Goal: Consume media (video, audio): Consume media (video, audio)

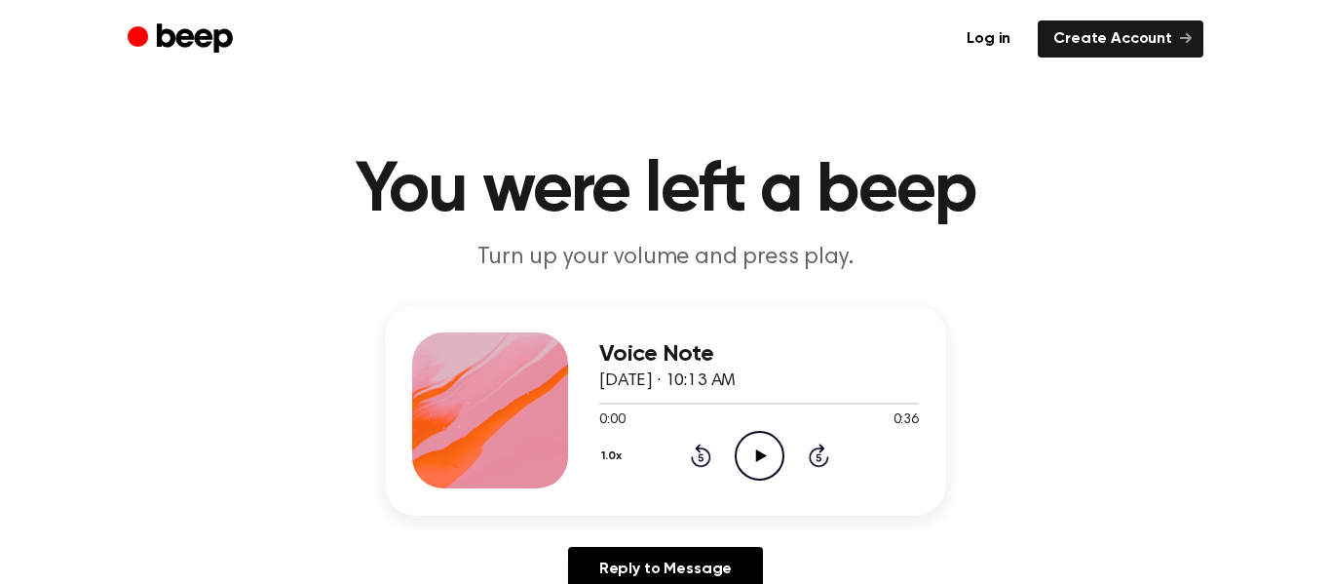
click at [745, 456] on icon "Play Audio" at bounding box center [760, 456] width 50 height 50
click at [745, 456] on icon "Pause Audio" at bounding box center [760, 456] width 50 height 50
click at [745, 456] on icon "Play Audio" at bounding box center [760, 456] width 50 height 50
click at [760, 454] on icon at bounding box center [759, 455] width 9 height 13
click at [752, 404] on div at bounding box center [759, 403] width 320 height 16
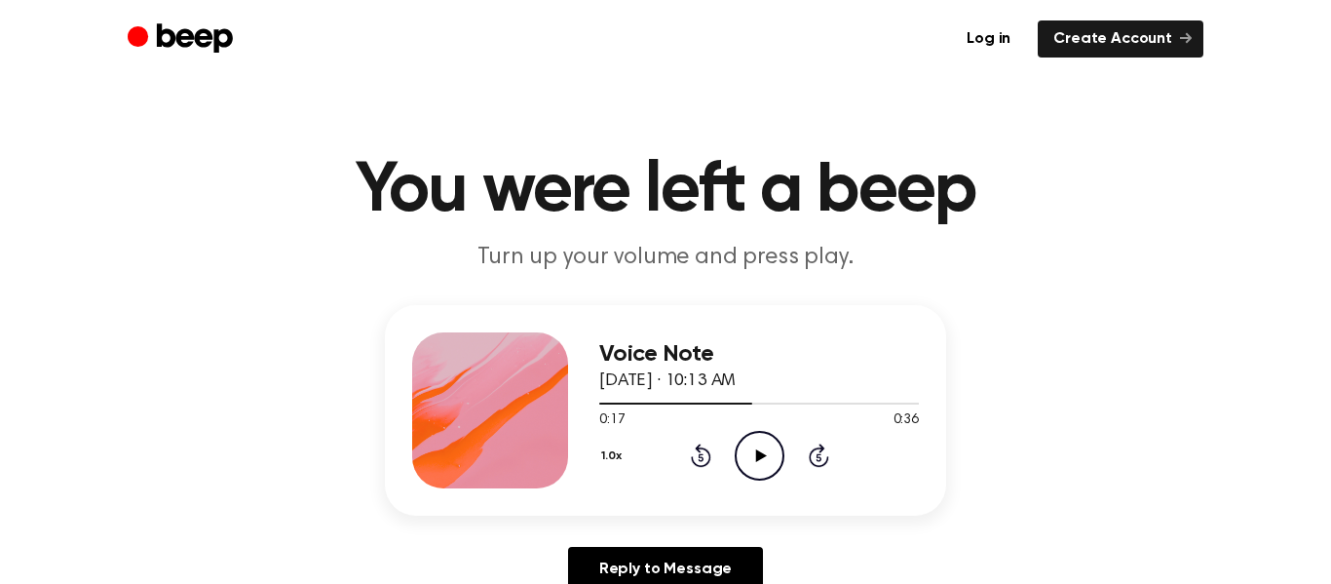
click at [753, 445] on icon "Play Audio" at bounding box center [760, 456] width 50 height 50
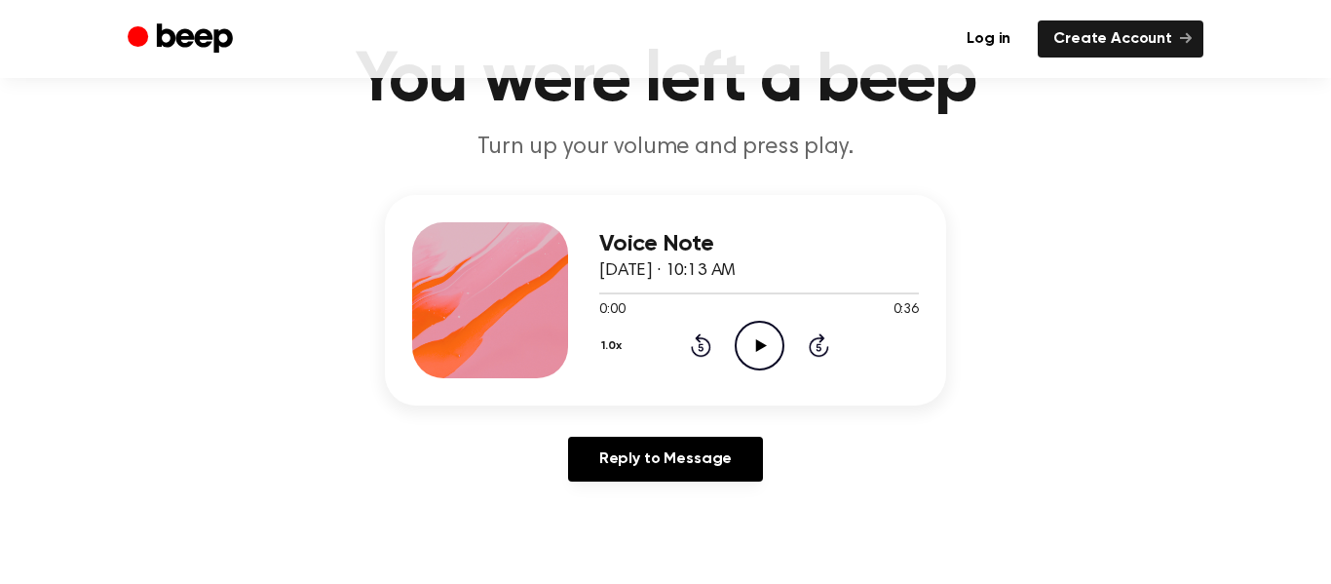
scroll to position [105, 0]
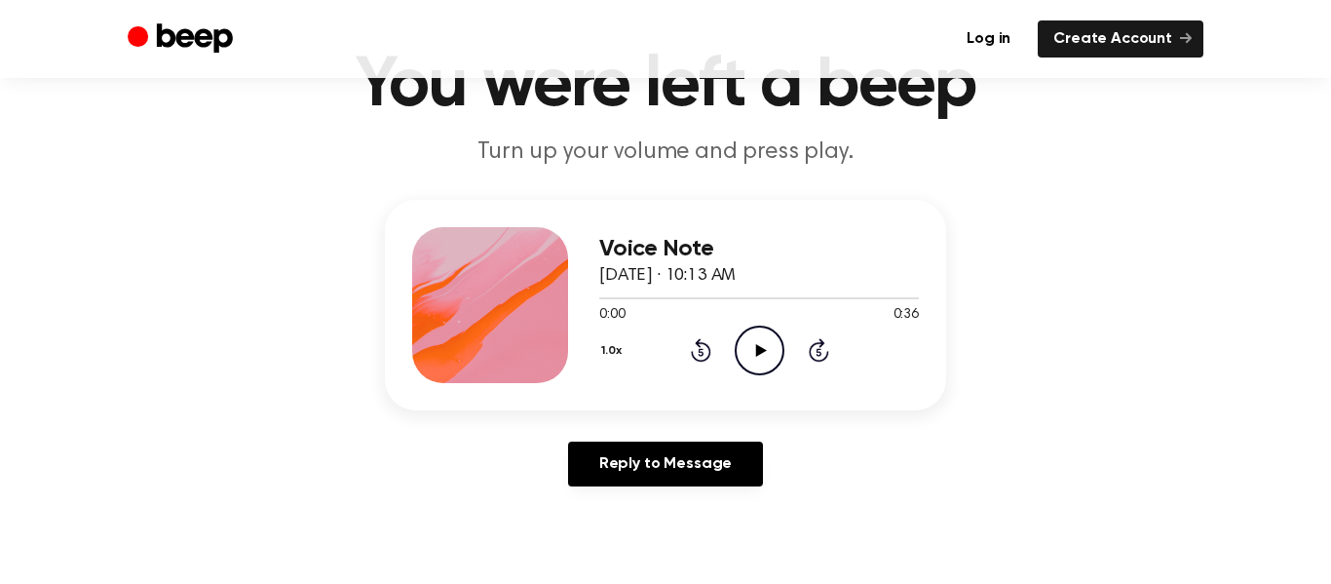
click at [772, 354] on icon "Play Audio" at bounding box center [760, 351] width 50 height 50
click at [754, 364] on icon "Play Audio" at bounding box center [760, 351] width 50 height 50
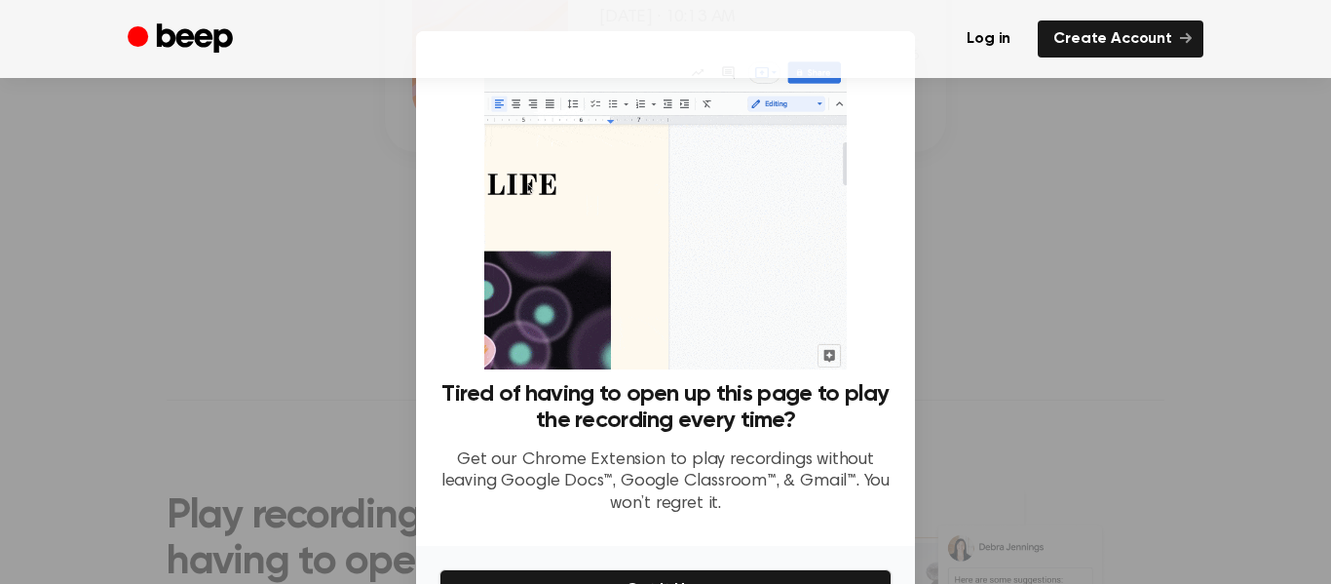
scroll to position [399, 0]
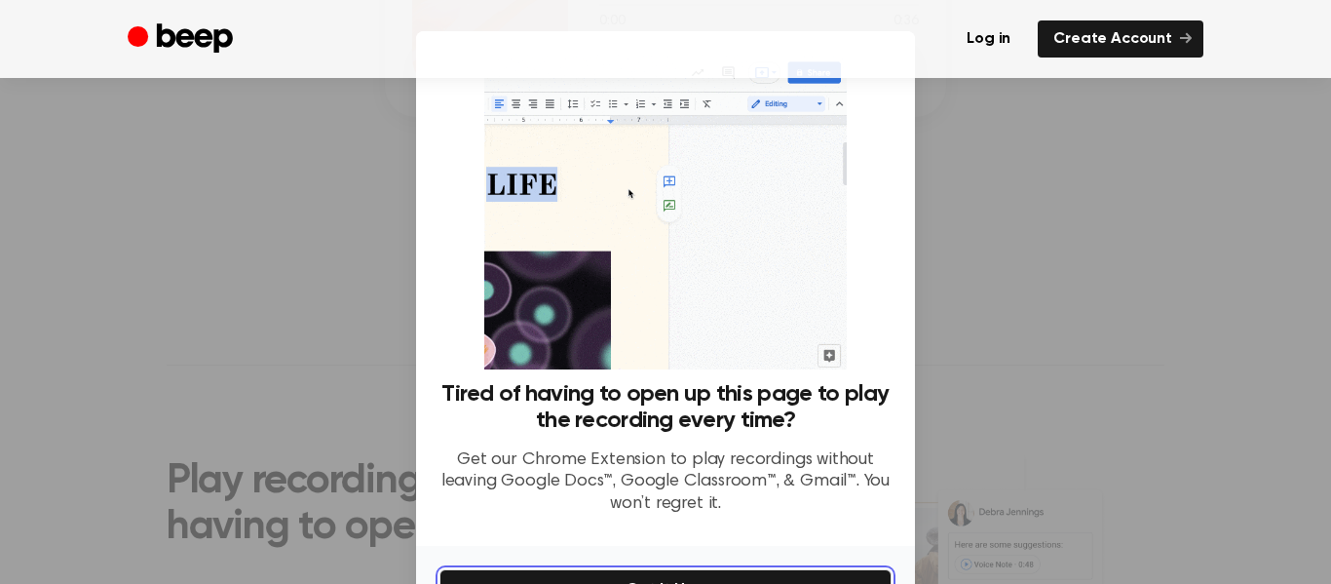
click at [624, 574] on button "Get It Now" at bounding box center [666, 589] width 452 height 41
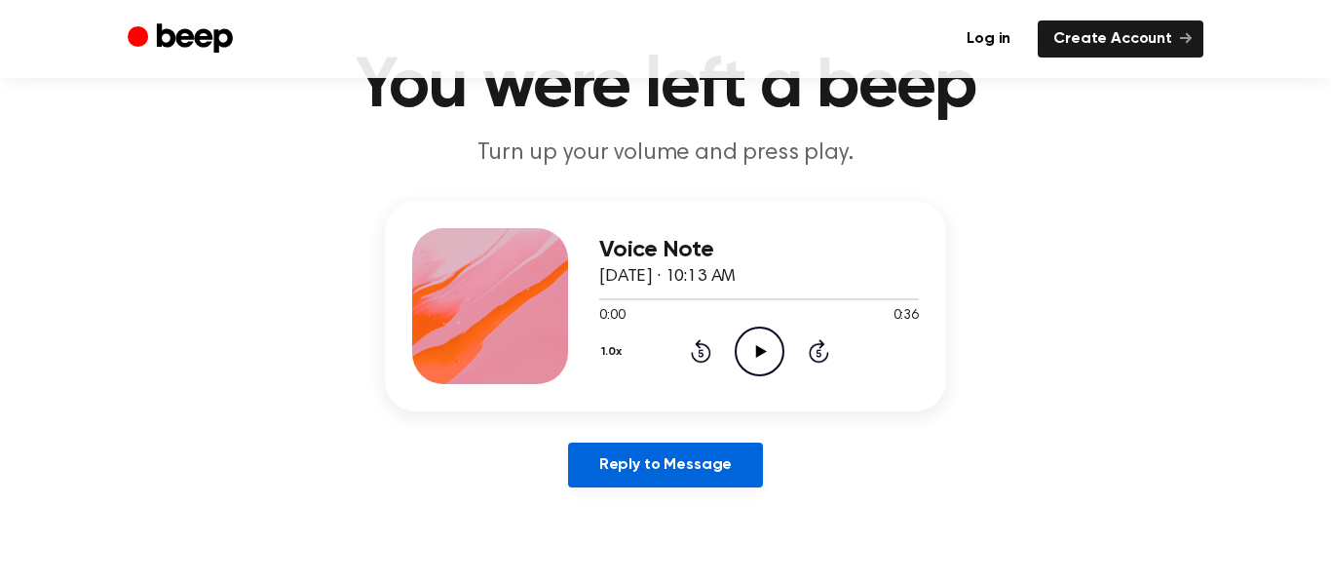
scroll to position [74, 0]
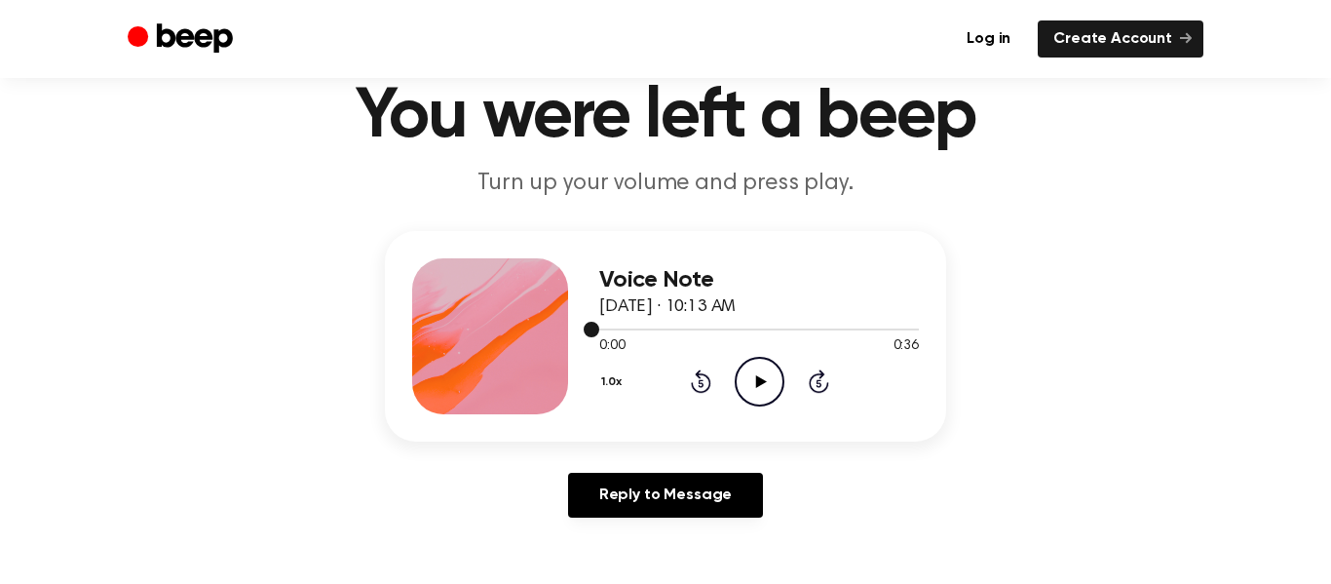
click at [749, 332] on div at bounding box center [759, 329] width 320 height 16
click at [754, 377] on icon "Play Audio" at bounding box center [760, 382] width 50 height 50
click at [754, 377] on icon "Pause Audio" at bounding box center [760, 382] width 50 height 50
click at [766, 389] on icon "Play Audio" at bounding box center [760, 382] width 50 height 50
